Goal: Information Seeking & Learning: Learn about a topic

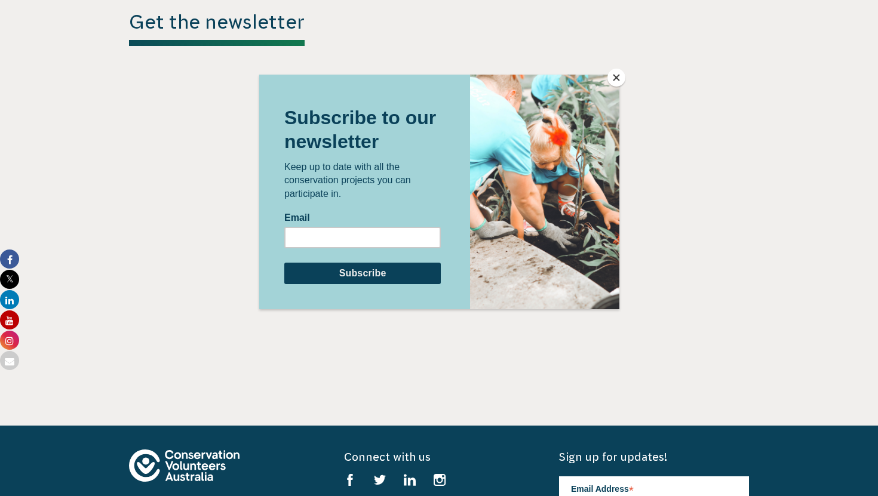
scroll to position [3799, 0]
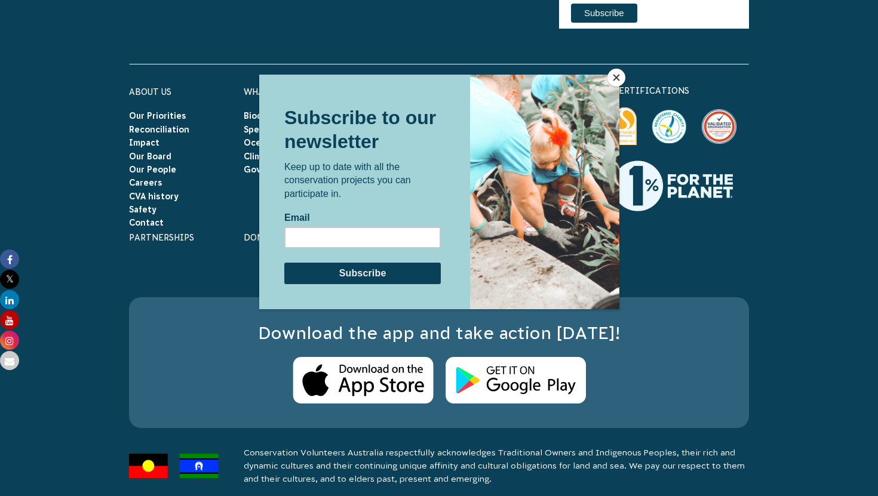
click at [618, 76] on button "Close" at bounding box center [616, 78] width 18 height 18
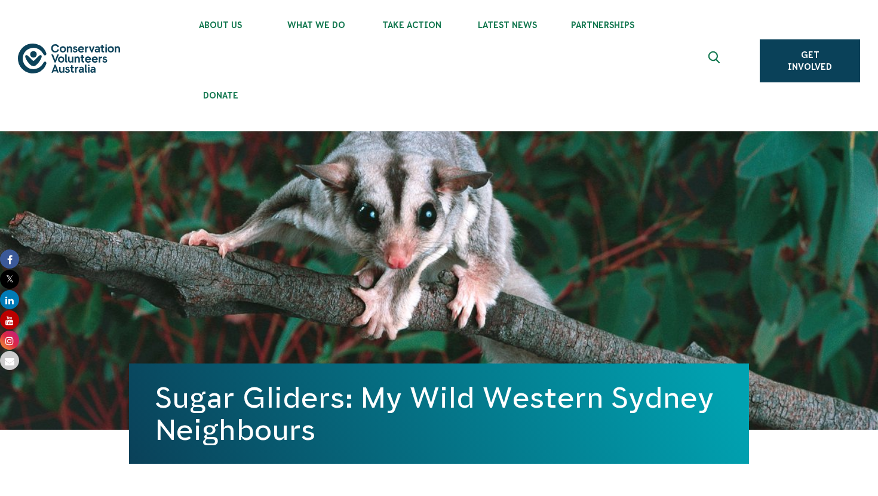
scroll to position [0, 0]
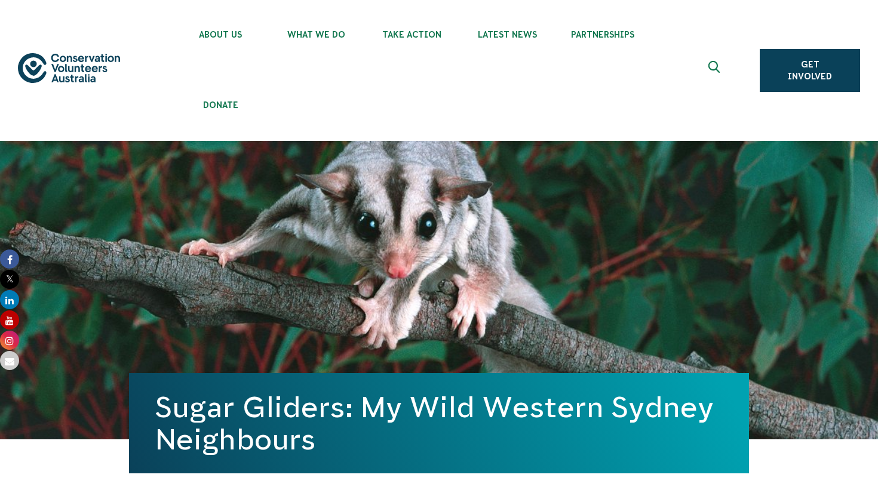
click at [120, 57] on img at bounding box center [69, 68] width 102 height 30
drag, startPoint x: 120, startPoint y: 57, endPoint x: 746, endPoint y: 0, distance: 628.5
click at [0, 0] on header "About Us Our Priorities Reconciliation Impact Our Board Our People Careers CVA …" at bounding box center [439, 70] width 878 height 141
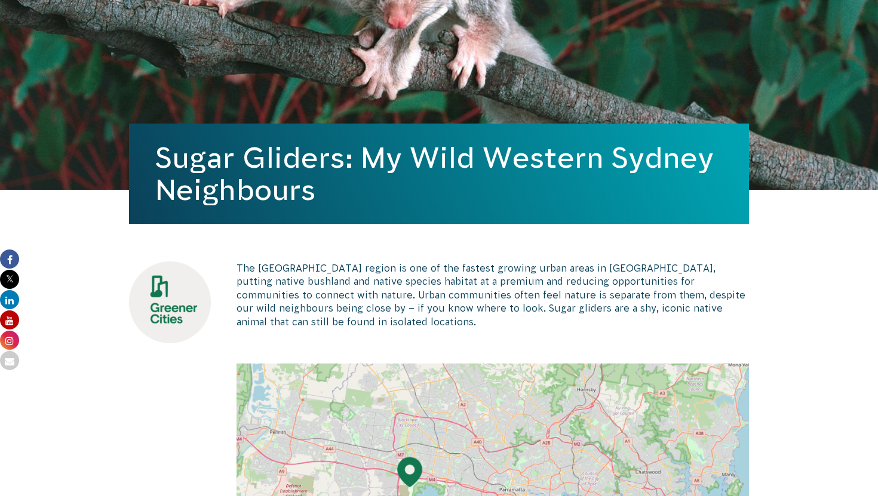
scroll to position [250, 0]
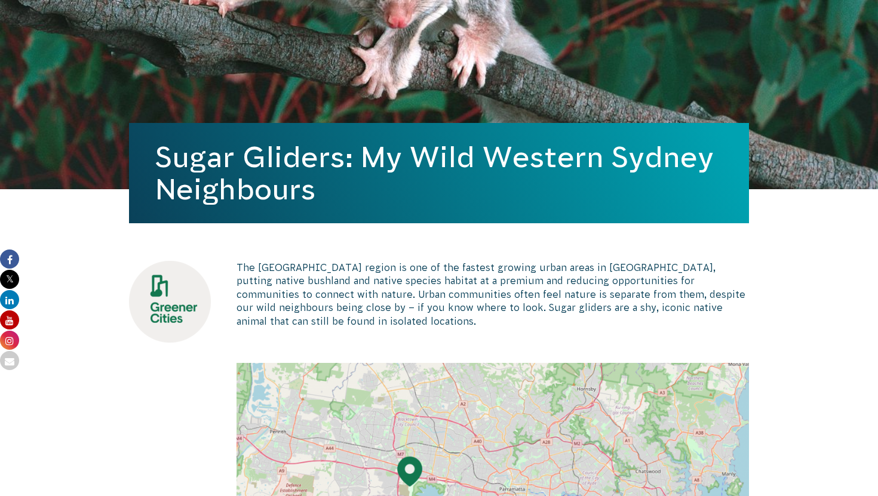
drag, startPoint x: 159, startPoint y: 155, endPoint x: 367, endPoint y: 193, distance: 211.3
click at [367, 194] on h1 "Sugar Gliders: My Wild Western Sydney Neighbours" at bounding box center [438, 173] width 567 height 64
copy h1 "Sugar Gliders: My Wild Western Sydney Neighbours"
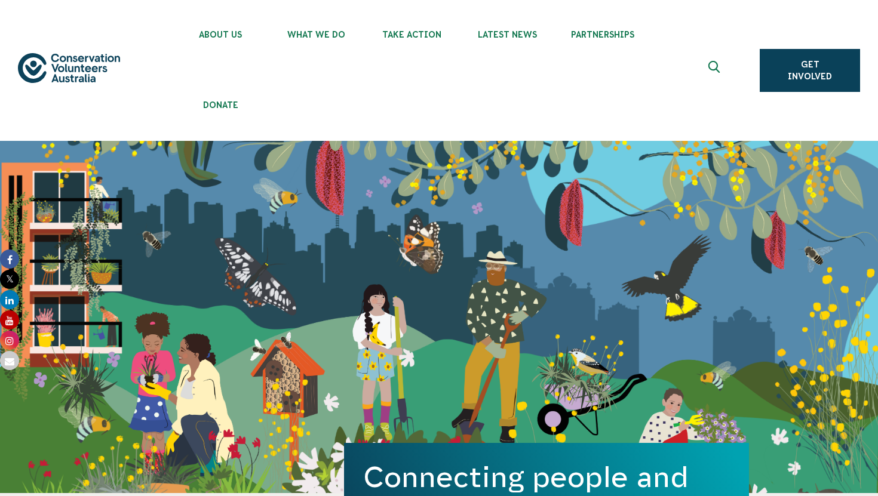
click at [120, 57] on img at bounding box center [69, 68] width 102 height 30
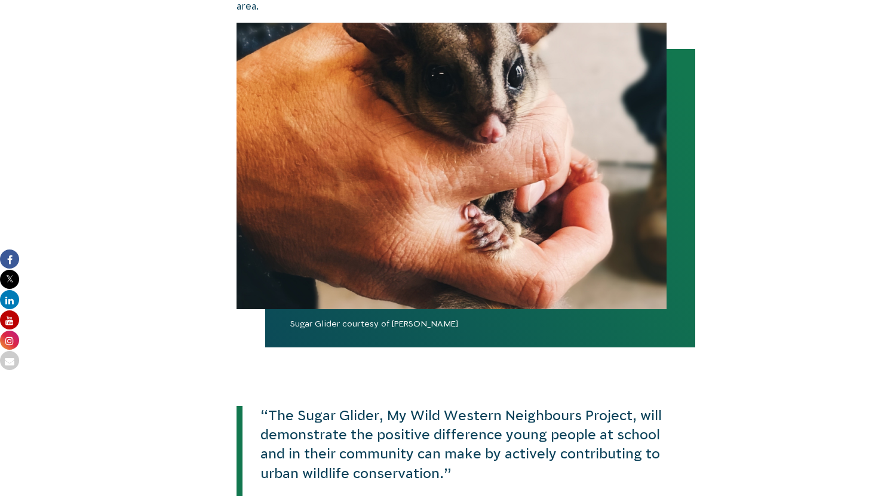
scroll to position [754, 0]
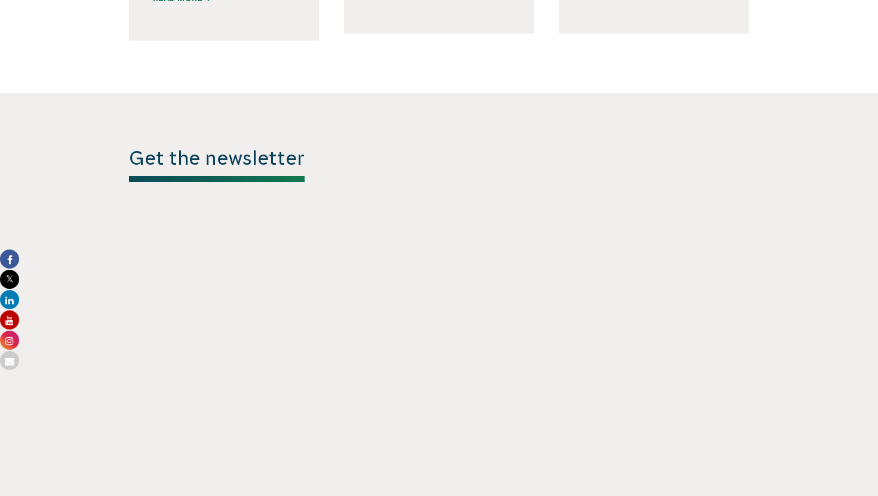
scroll to position [3199, 0]
